Goal: Find contact information: Find contact information

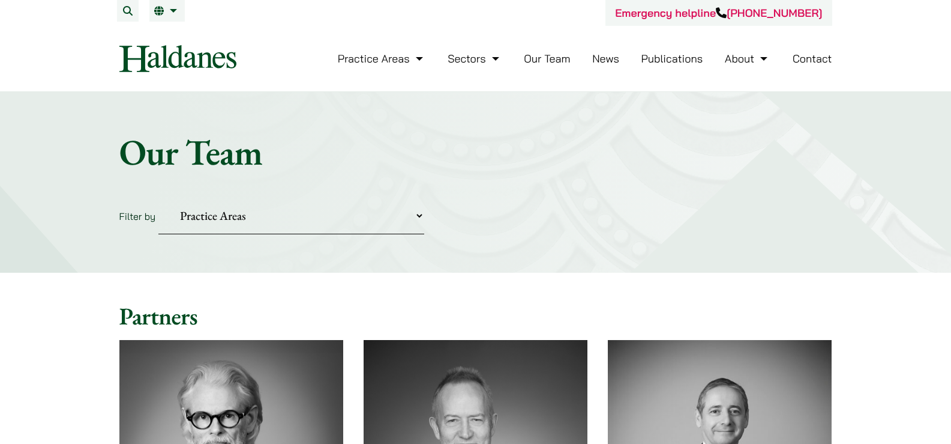
click at [194, 211] on select "Practice Areas Antitrust and Competition Civil Litigation & Dispute Resolution …" at bounding box center [291, 215] width 266 height 37
click at [328, 231] on select "Practice Areas Antitrust and Competition Civil Litigation & Dispute Resolution …" at bounding box center [291, 215] width 266 height 37
drag, startPoint x: 270, startPoint y: 219, endPoint x: 295, endPoint y: 219, distance: 25.2
click at [270, 219] on select "Practice Areas Antitrust and Competition Civil Litigation & Dispute Resolution …" at bounding box center [291, 215] width 266 height 37
drag, startPoint x: 345, startPoint y: 221, endPoint x: 412, endPoint y: 223, distance: 67.9
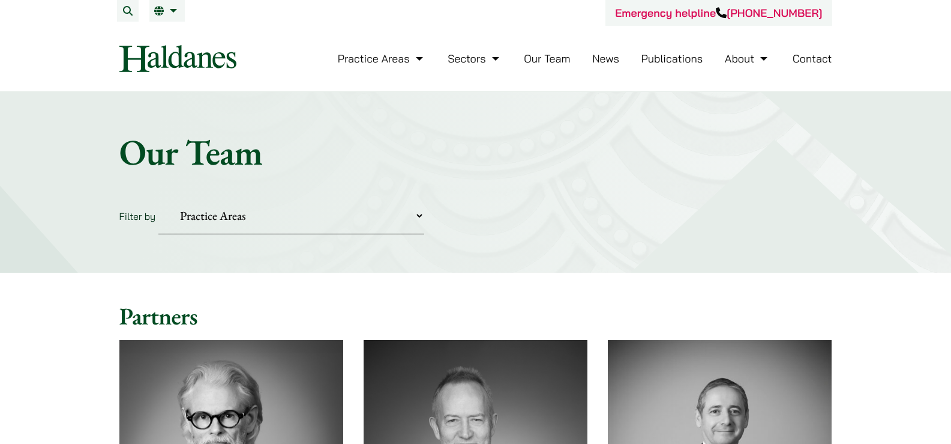
click at [345, 221] on select "Practice Areas Antitrust and Competition Civil Litigation & Dispute Resolution …" at bounding box center [291, 215] width 266 height 37
click at [412, 223] on select "Practice Areas Antitrust and Competition Civil Litigation & Dispute Resolution …" at bounding box center [291, 215] width 266 height 37
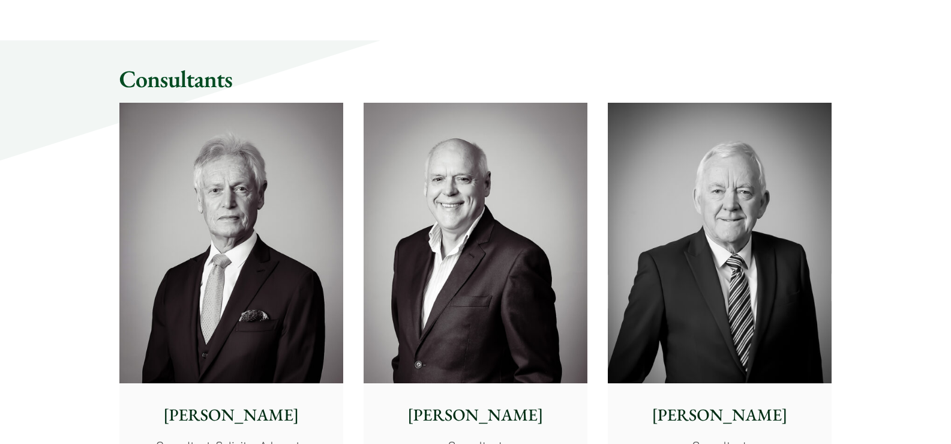
scroll to position [5635, 0]
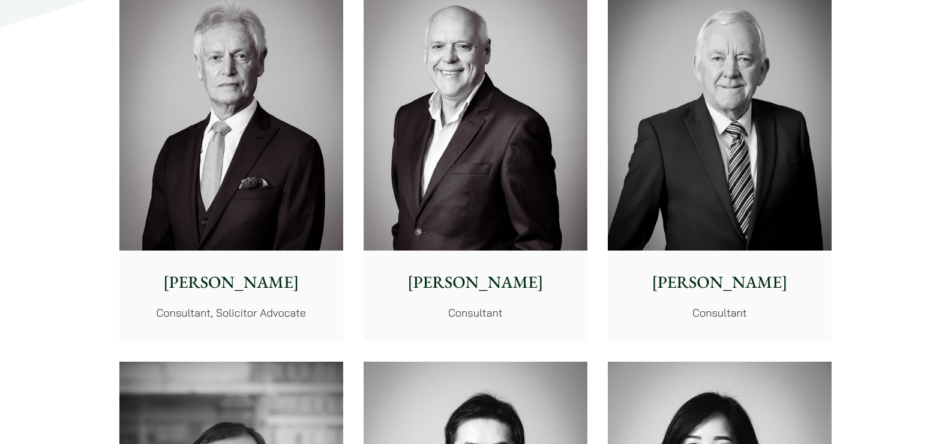
click at [722, 185] on img at bounding box center [720, 110] width 224 height 280
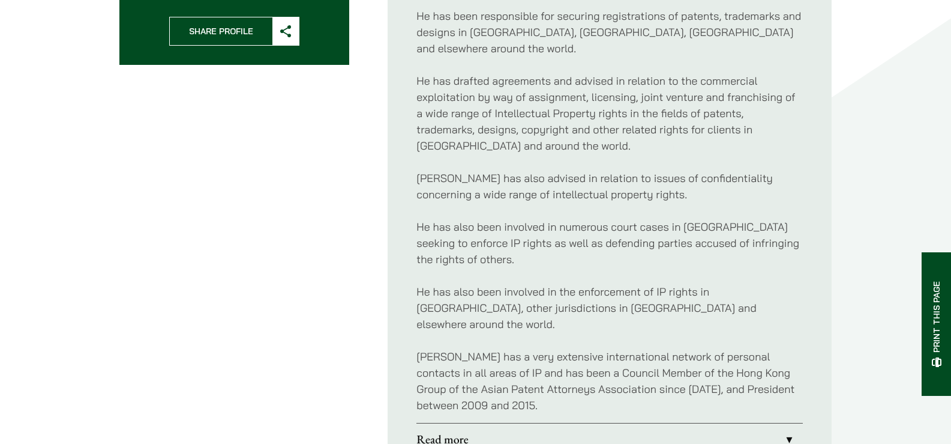
scroll to position [360, 0]
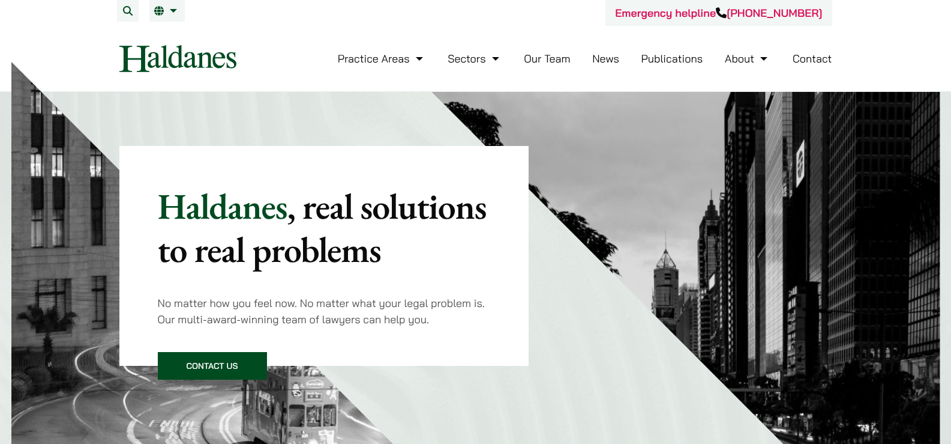
click at [554, 60] on link "Our Team" at bounding box center [547, 59] width 46 height 14
click at [546, 49] on li "Our Team" at bounding box center [547, 59] width 46 height 26
click at [549, 53] on link "Our Team" at bounding box center [547, 59] width 46 height 14
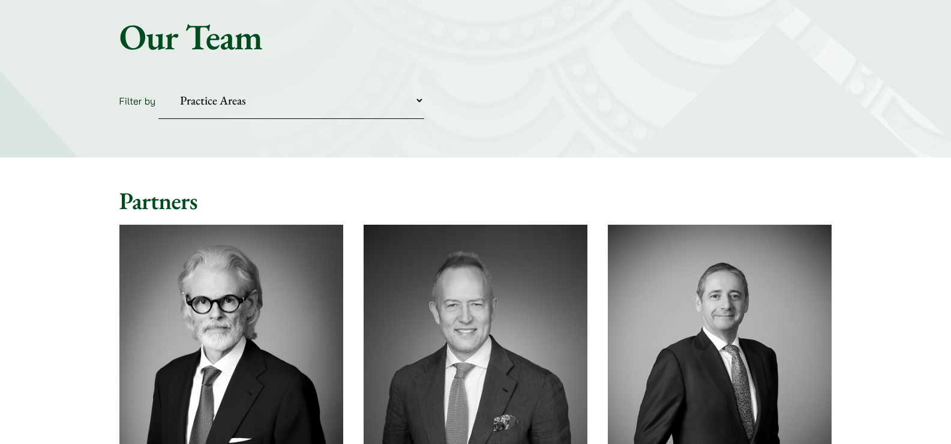
scroll to position [120, 0]
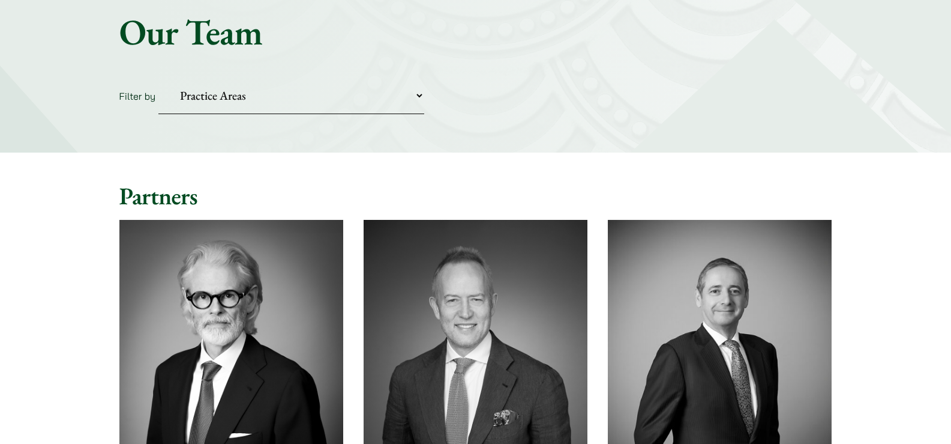
click at [237, 89] on select "Practice Areas Antitrust and Competition Civil Litigation & Dispute Resolution …" at bounding box center [291, 95] width 266 height 37
select select "intellectual-property"
click at [158, 77] on select "Practice Areas Antitrust and Competition Civil Litigation & Dispute Resolution …" at bounding box center [291, 95] width 266 height 37
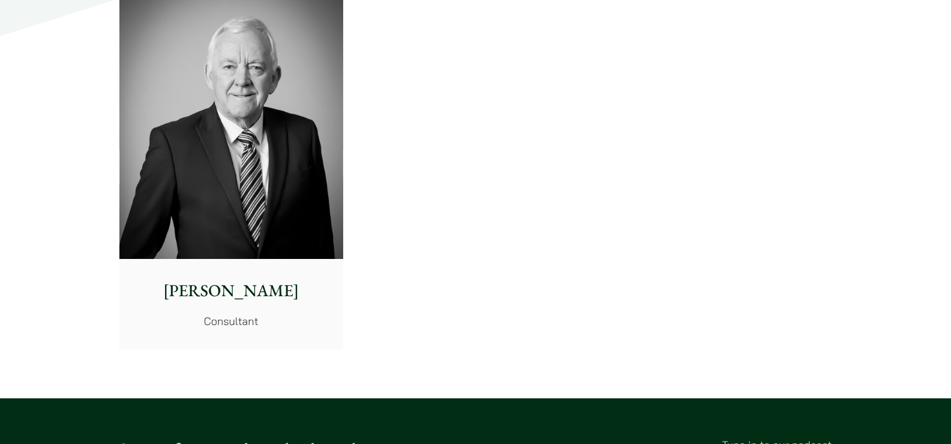
scroll to position [1321, 0]
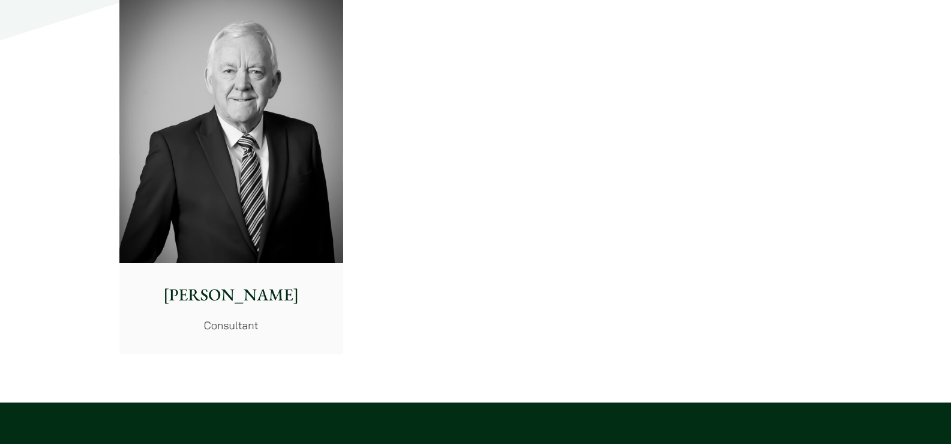
click at [243, 207] on img at bounding box center [231, 123] width 224 height 280
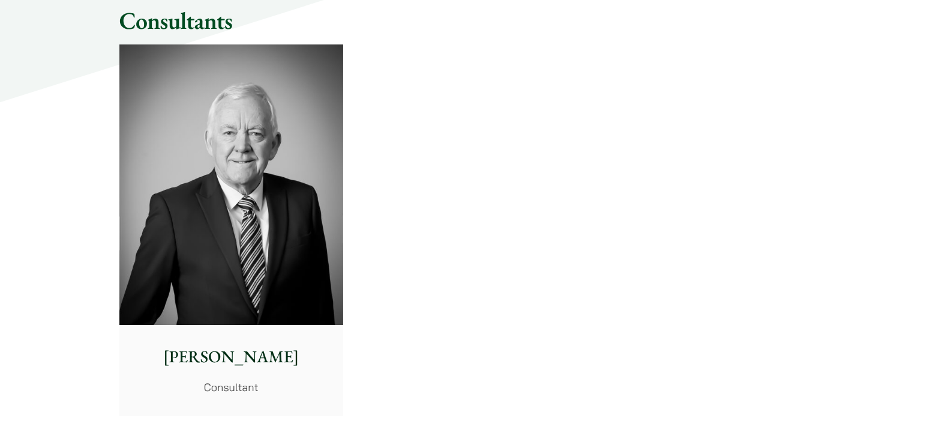
scroll to position [1201, 0]
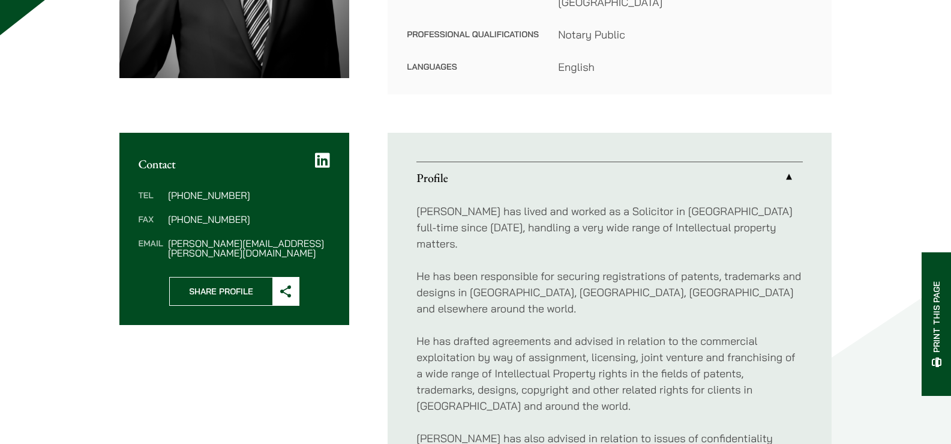
scroll to position [360, 0]
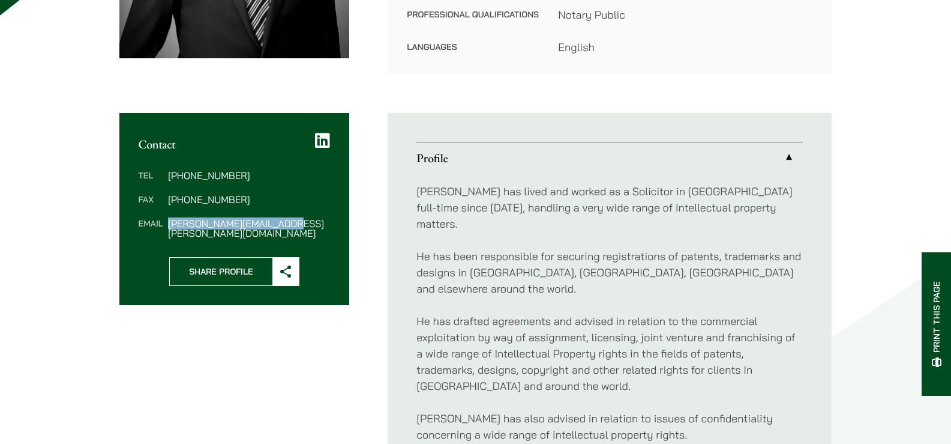
drag, startPoint x: 308, startPoint y: 210, endPoint x: 167, endPoint y: 214, distance: 140.6
click at [168, 219] on dd "[PERSON_NAME][EMAIL_ADDRESS][PERSON_NAME][DOMAIN_NAME]" at bounding box center [249, 228] width 162 height 19
copy dd "[PERSON_NAME][EMAIL_ADDRESS][PERSON_NAME][DOMAIN_NAME]"
click at [521, 73] on div "Home » Lawyers » Tim Hancock Tim Hancock Consultant Practice Areas Intellectual…" at bounding box center [476, 247] width 756 height 954
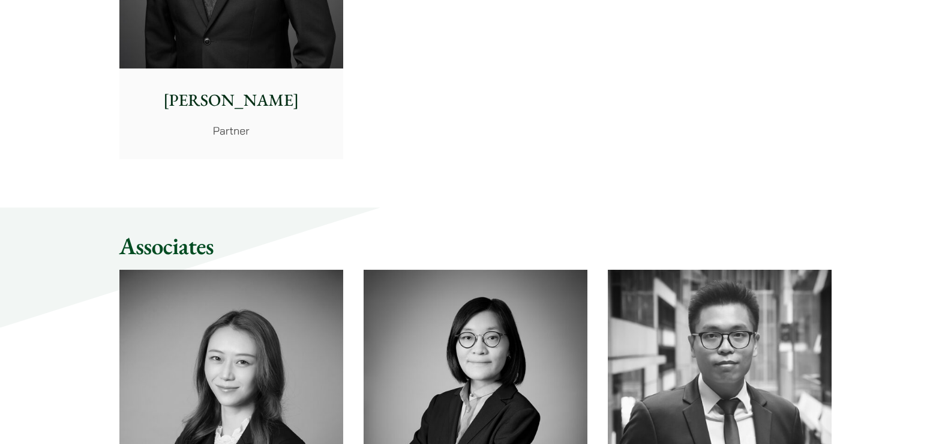
scroll to position [5695, 0]
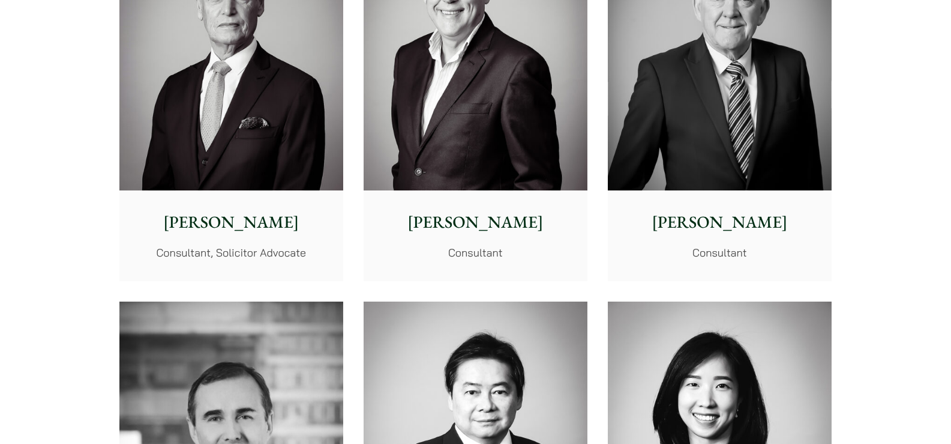
click at [767, 112] on img at bounding box center [720, 50] width 224 height 280
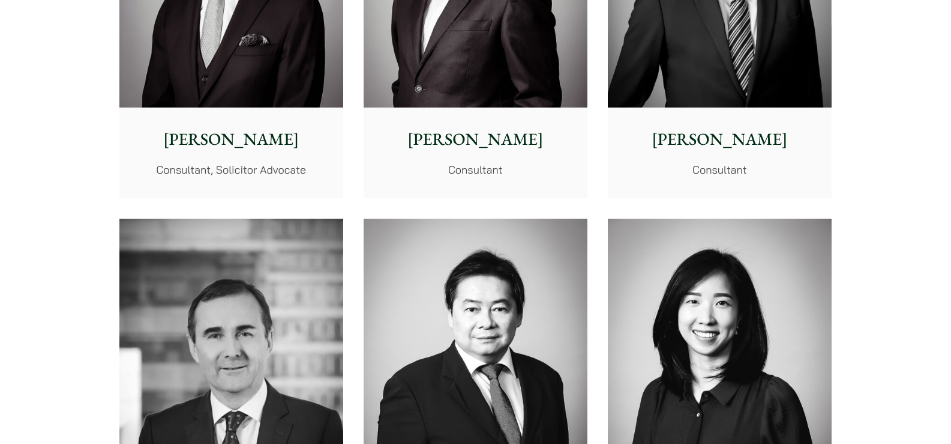
scroll to position [5935, 0]
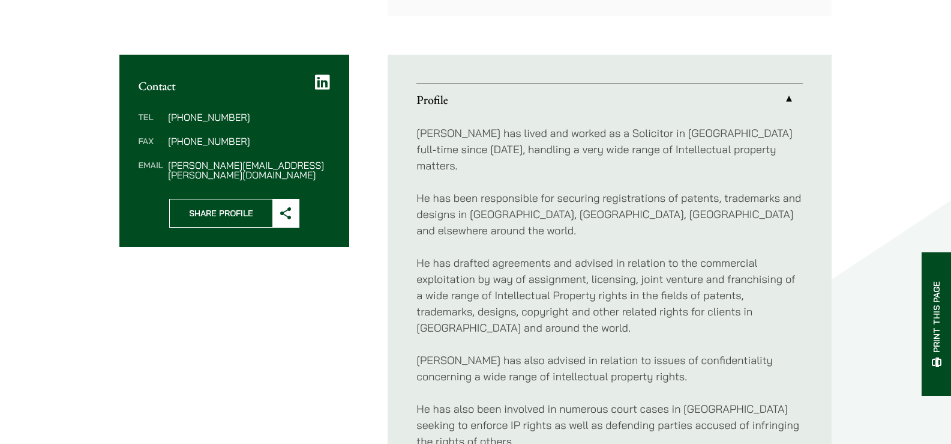
scroll to position [420, 0]
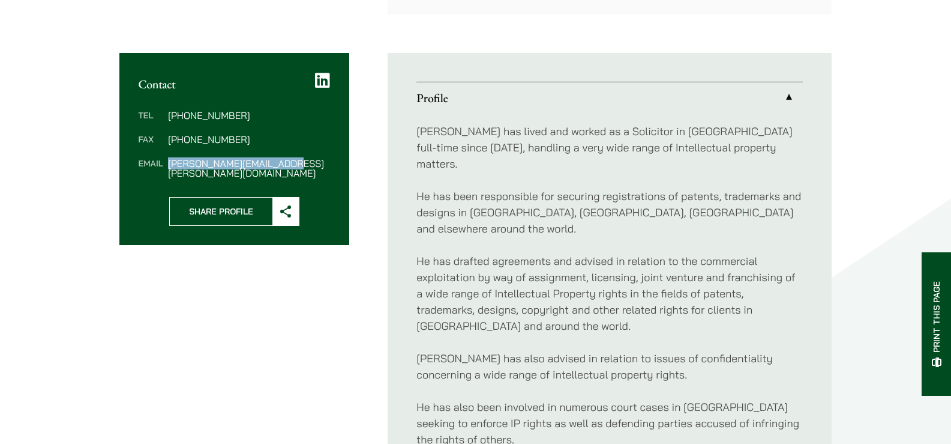
drag, startPoint x: 319, startPoint y: 150, endPoint x: 167, endPoint y: 154, distance: 151.9
click at [168, 158] on dd "[PERSON_NAME][EMAIL_ADDRESS][PERSON_NAME][DOMAIN_NAME]" at bounding box center [249, 167] width 162 height 19
copy dd "[PERSON_NAME][EMAIL_ADDRESS][PERSON_NAME][DOMAIN_NAME]"
